Goal: Check status: Check status

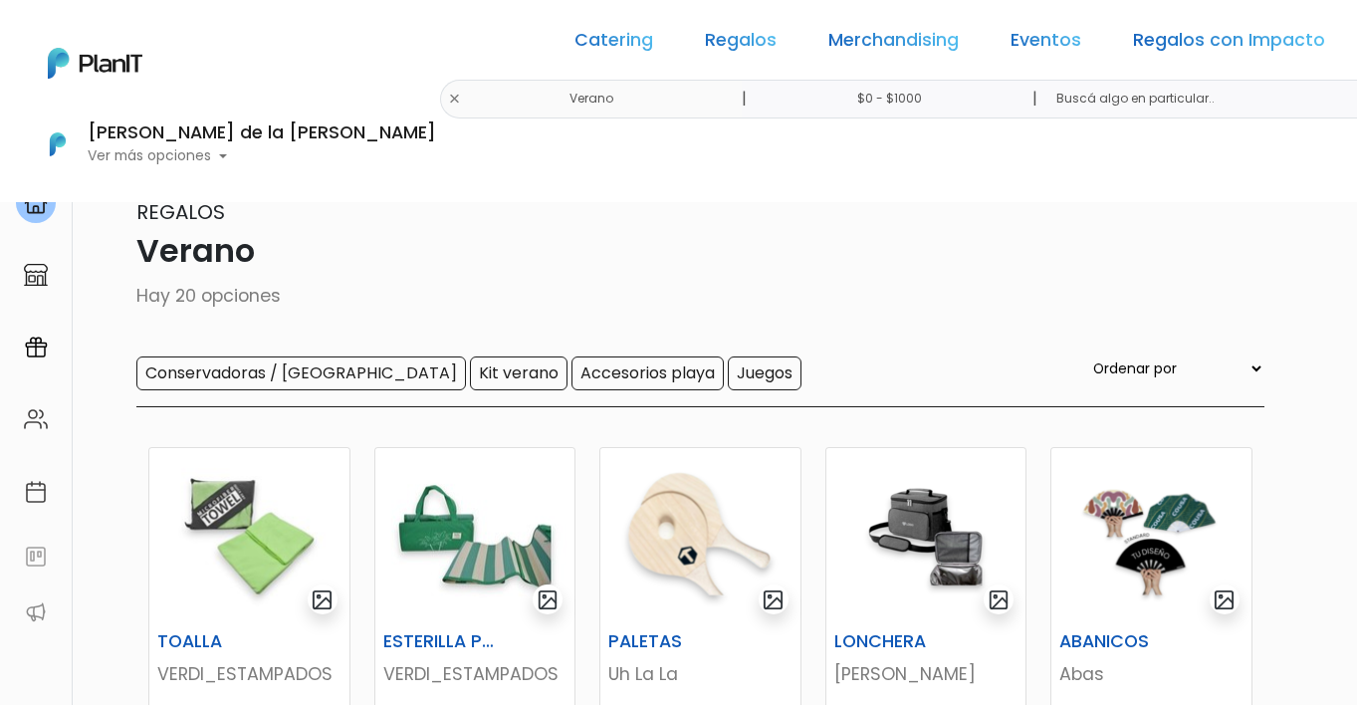
click at [436, 149] on p "Ver más opciones" at bounding box center [262, 156] width 349 height 14
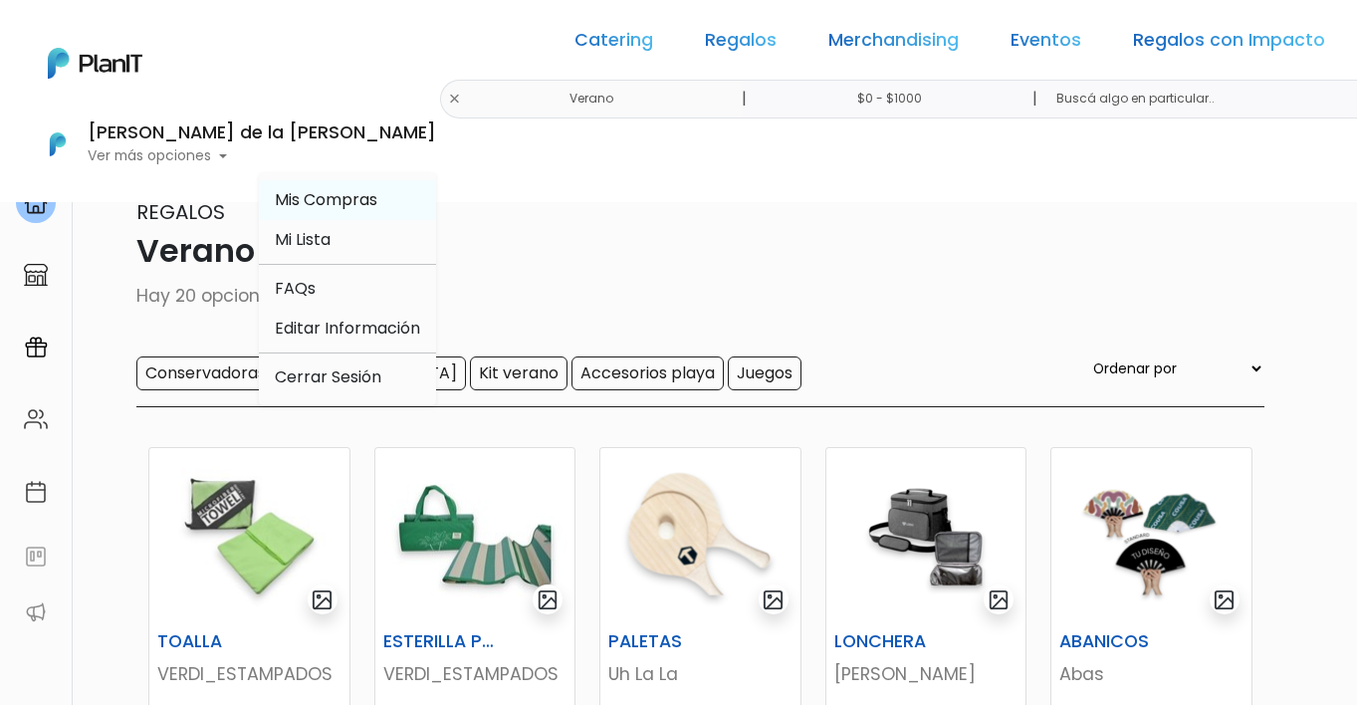
click at [377, 188] on span "Mis Compras" at bounding box center [326, 199] width 103 height 23
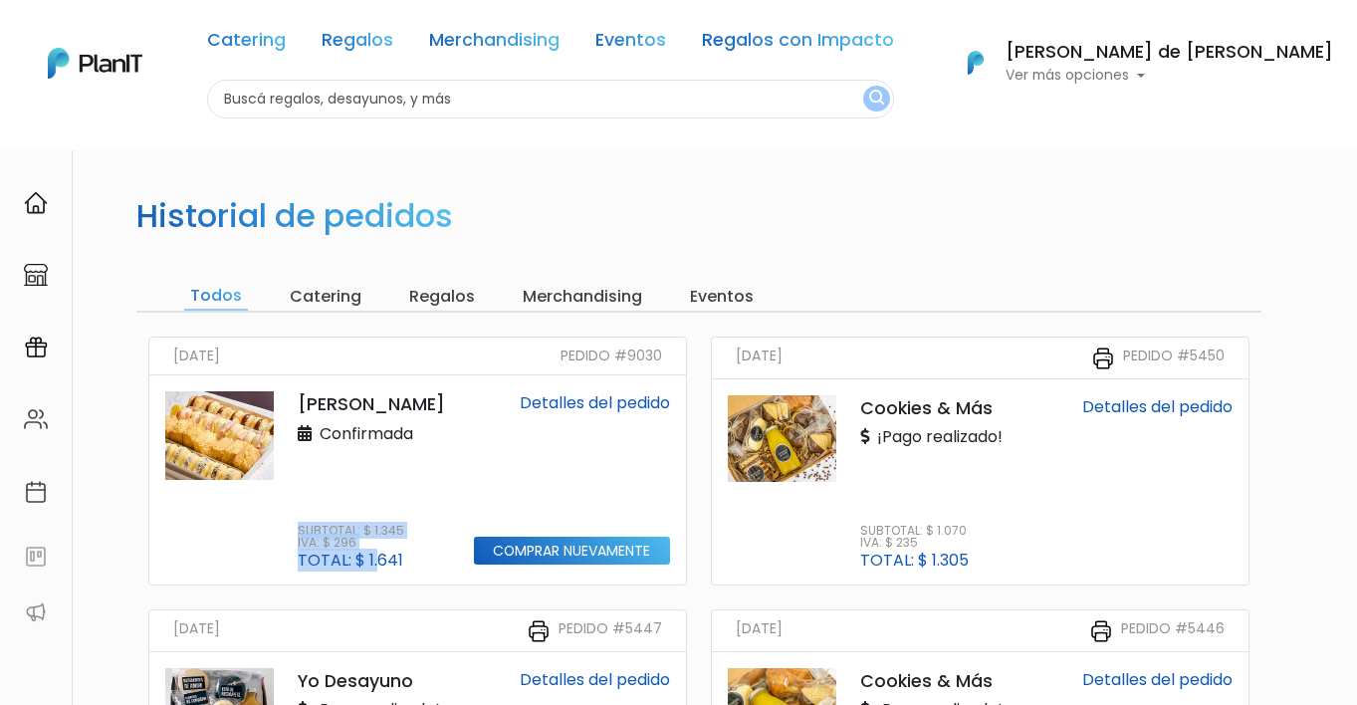
drag, startPoint x: 407, startPoint y: 559, endPoint x: 380, endPoint y: 559, distance: 26.9
click at [379, 559] on div "Subtotal: $ 1.345 IVA: $ 296 Total: $ 1.641" at bounding box center [374, 547] width 152 height 44
click at [387, 560] on p "Total: $ 1.641" at bounding box center [351, 561] width 107 height 16
drag, startPoint x: 365, startPoint y: 559, endPoint x: 398, endPoint y: 557, distance: 32.9
click at [398, 557] on p "Total: $ 1.641" at bounding box center [351, 561] width 107 height 16
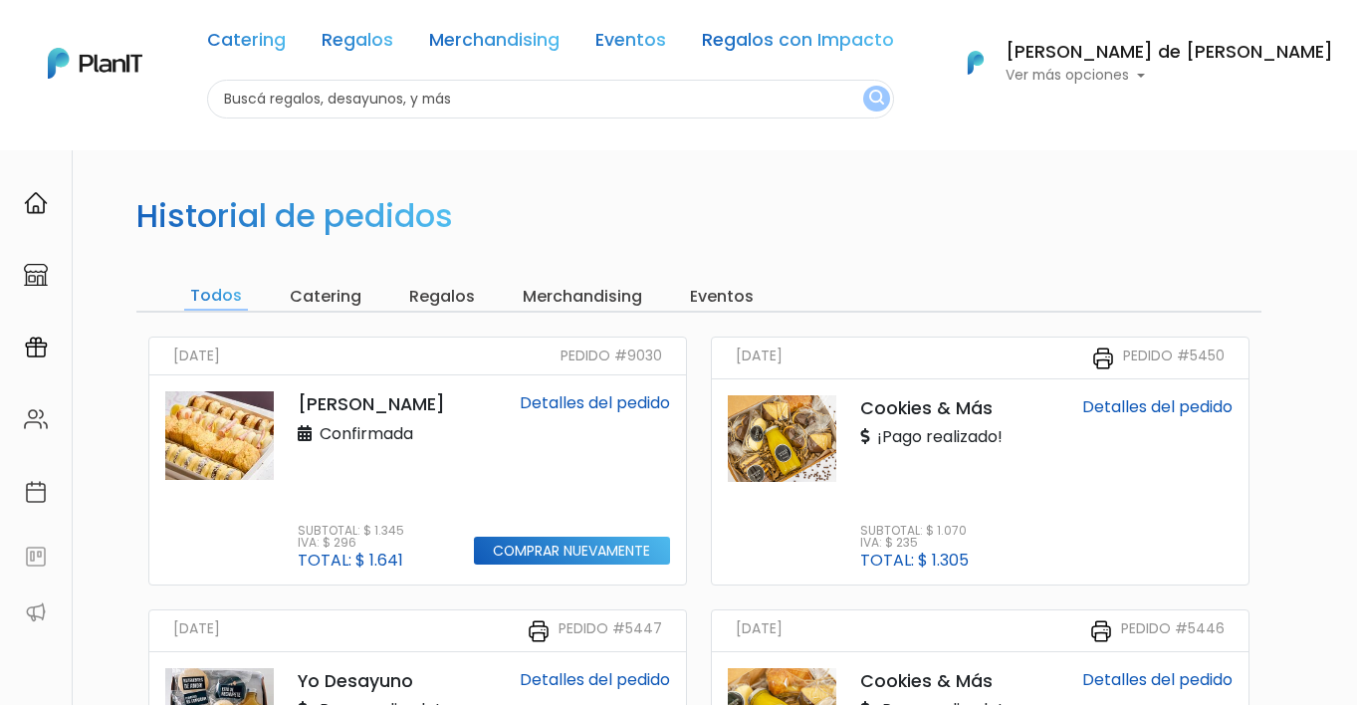
click at [396, 533] on p "Subtotal: $ 1.345" at bounding box center [351, 531] width 107 height 12
click at [399, 557] on div "Subtotal: $ 1.345 IVA: $ 296 Total: $ 1.641" at bounding box center [374, 547] width 152 height 44
copy div "Subtotal: $ 1.345 IVA: $ 296 Total: $ 1.641"
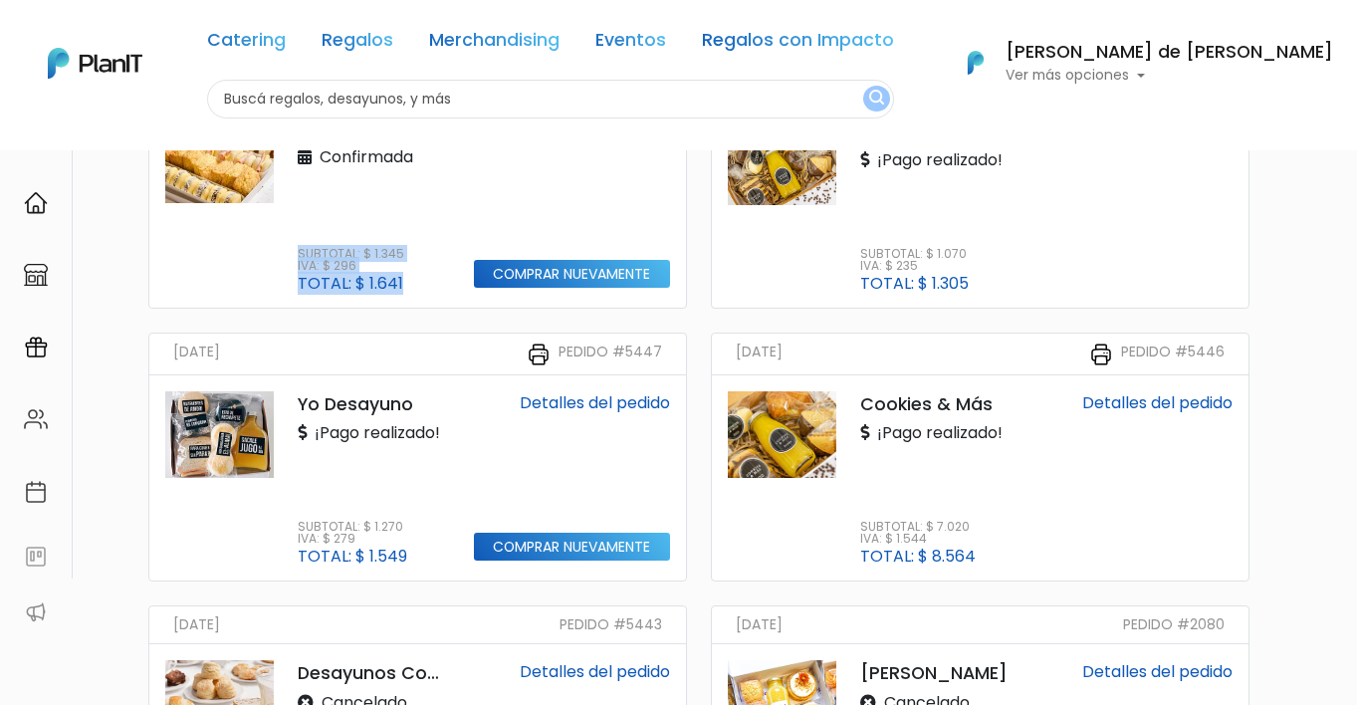
scroll to position [280, 0]
